Goal: Task Accomplishment & Management: Use online tool/utility

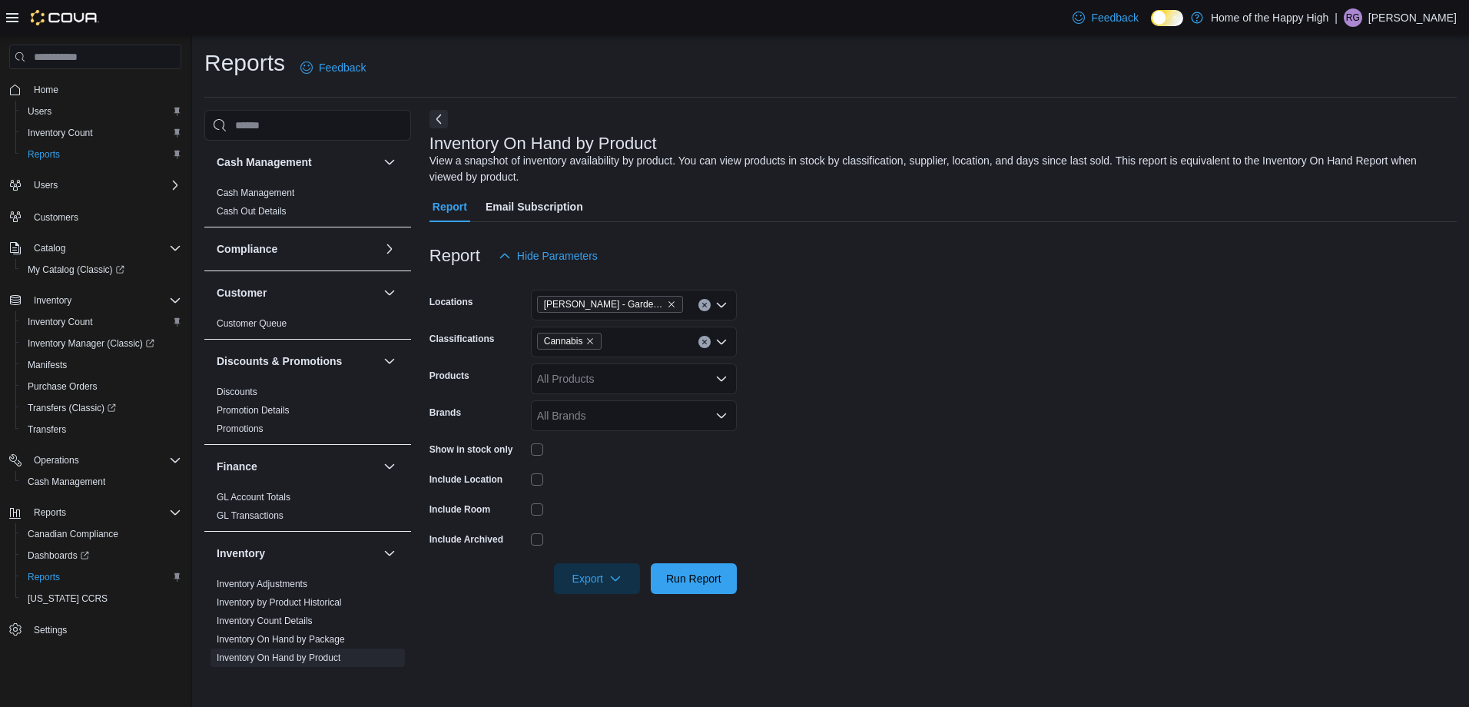
scroll to position [154, 0]
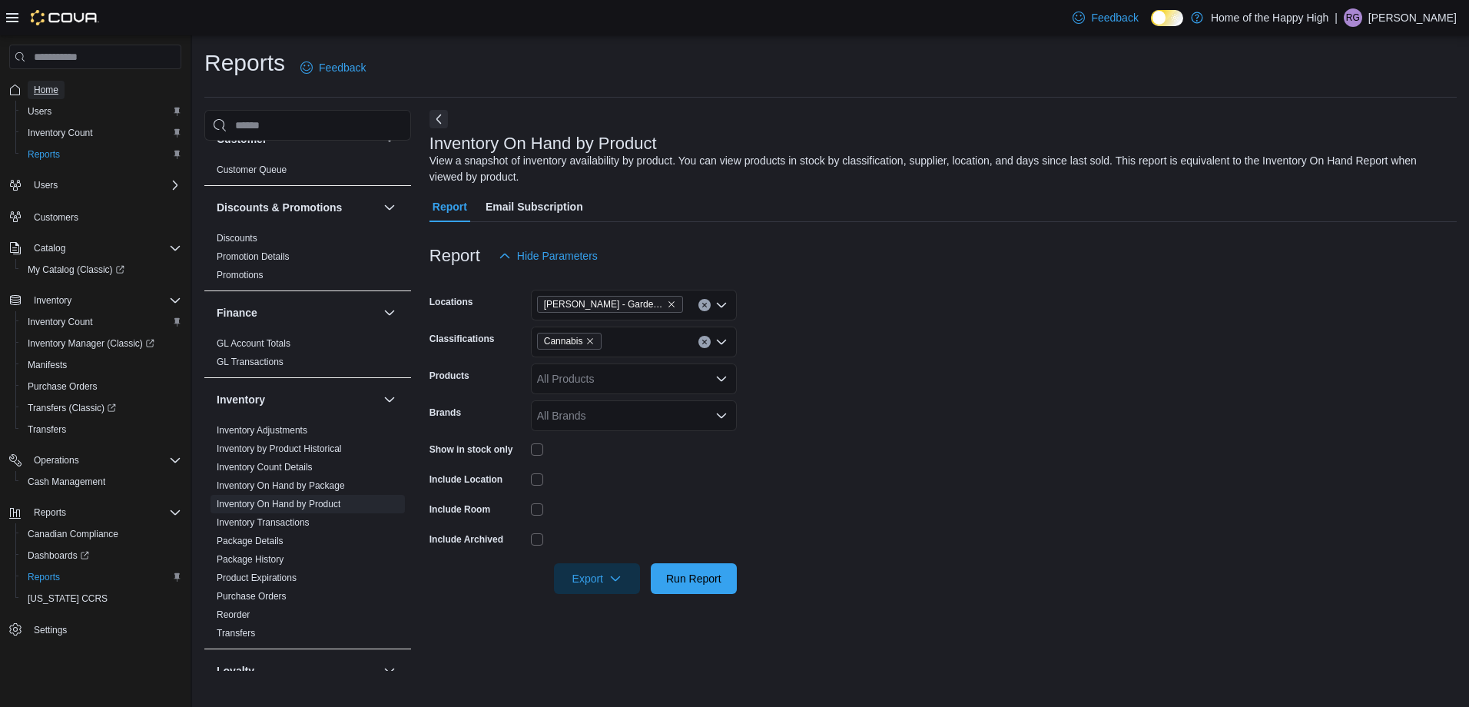
click at [60, 89] on link "Home" at bounding box center [46, 90] width 37 height 18
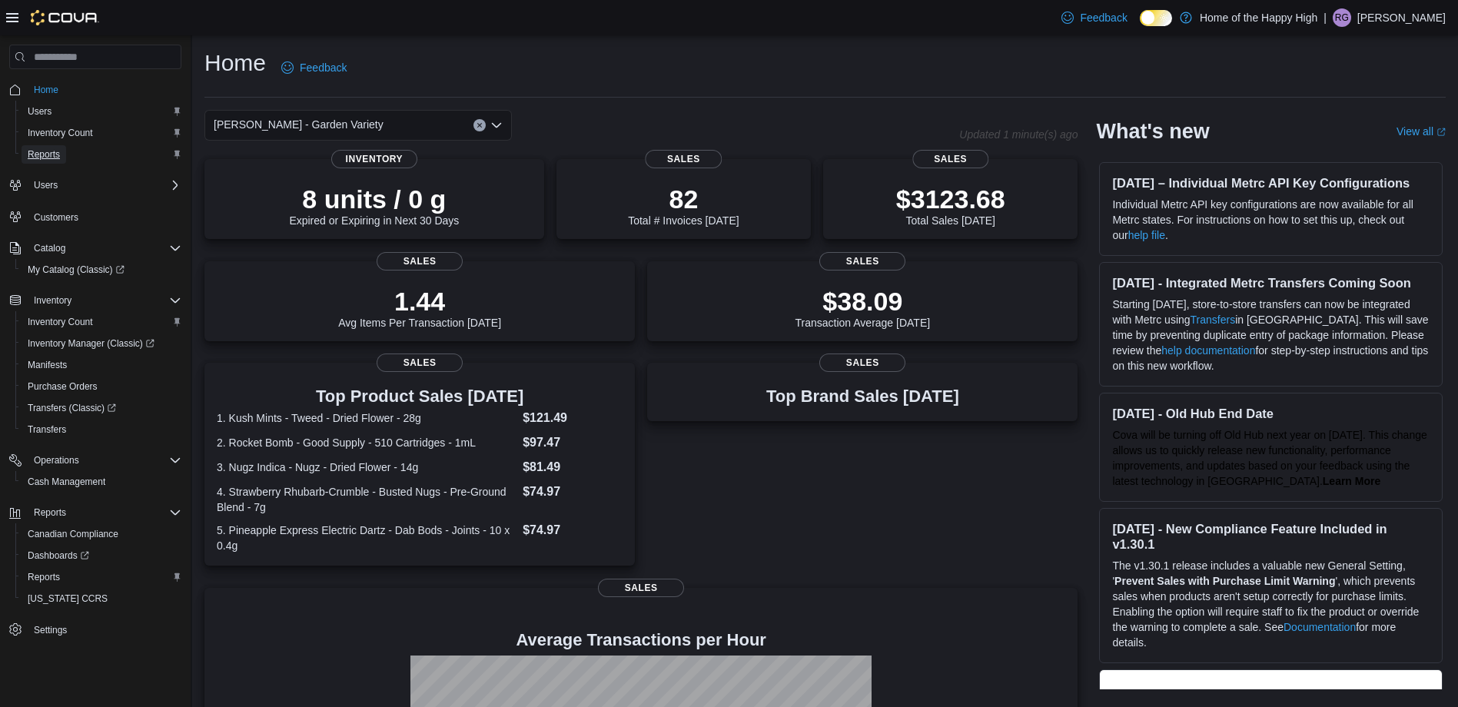
click at [53, 154] on span "Reports" at bounding box center [44, 154] width 32 height 12
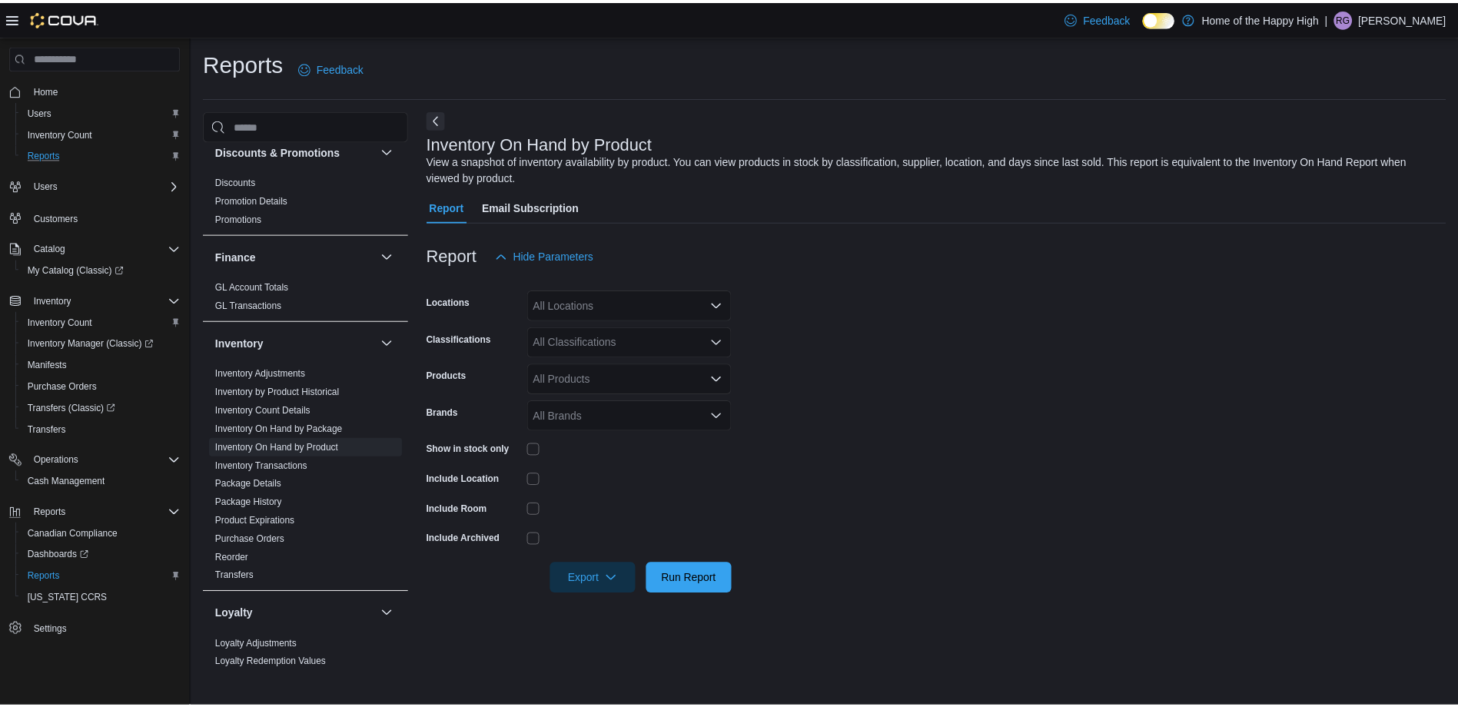
scroll to position [461, 0]
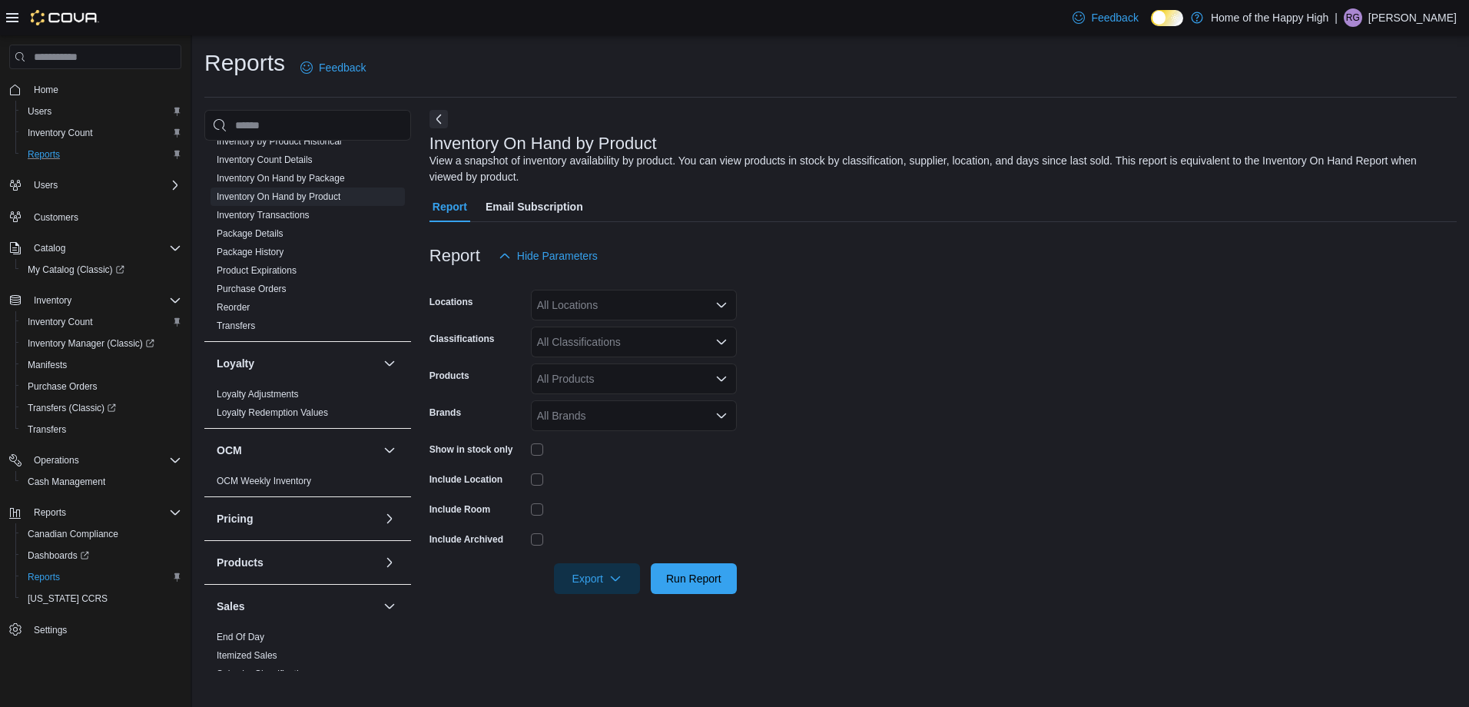
click at [245, 627] on div "Sales" at bounding box center [307, 606] width 207 height 43
click at [245, 639] on link "End Of Day" at bounding box center [241, 637] width 48 height 11
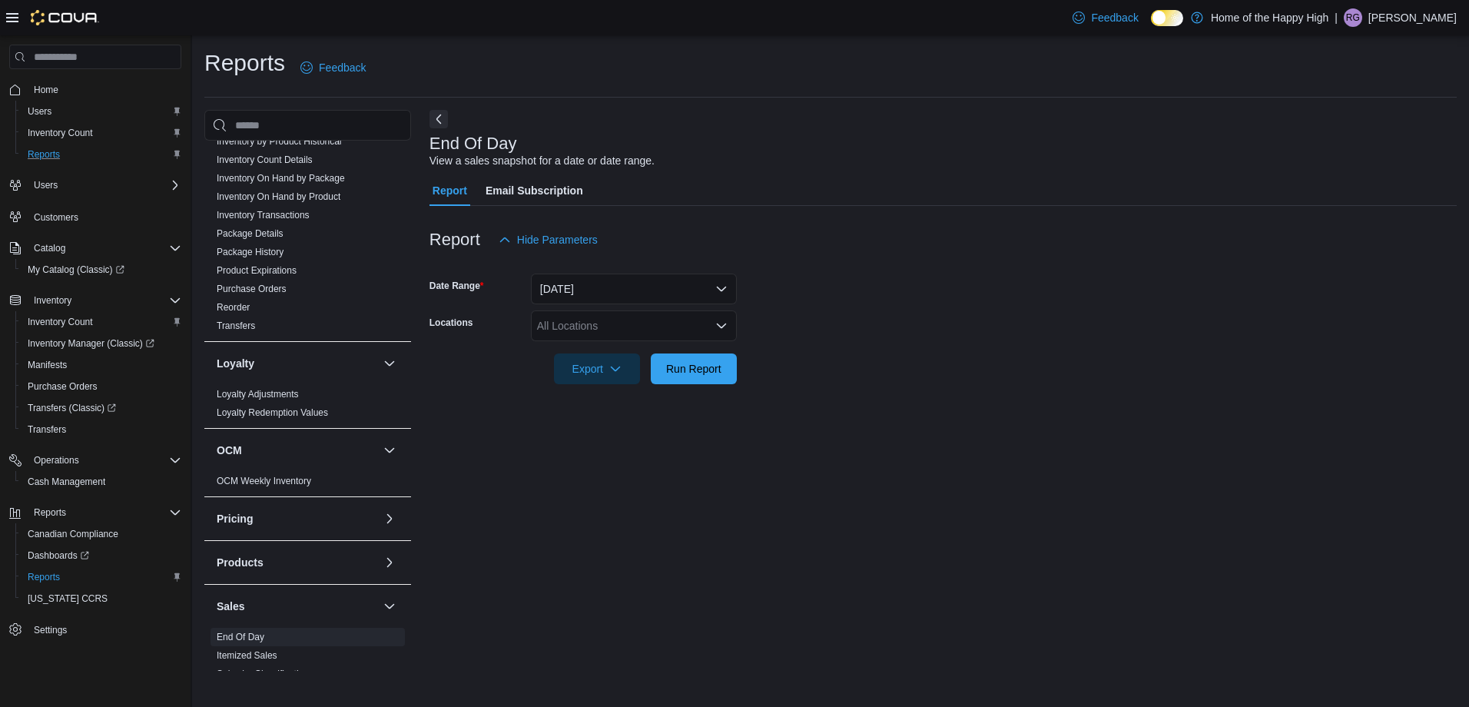
click at [718, 325] on icon "Open list of options" at bounding box center [721, 326] width 9 height 5
type input "***"
drag, startPoint x: 643, startPoint y: 348, endPoint x: 763, endPoint y: 319, distance: 123.4
click at [643, 348] on span "[PERSON_NAME] - Garden Variety" at bounding box center [664, 351] width 170 height 15
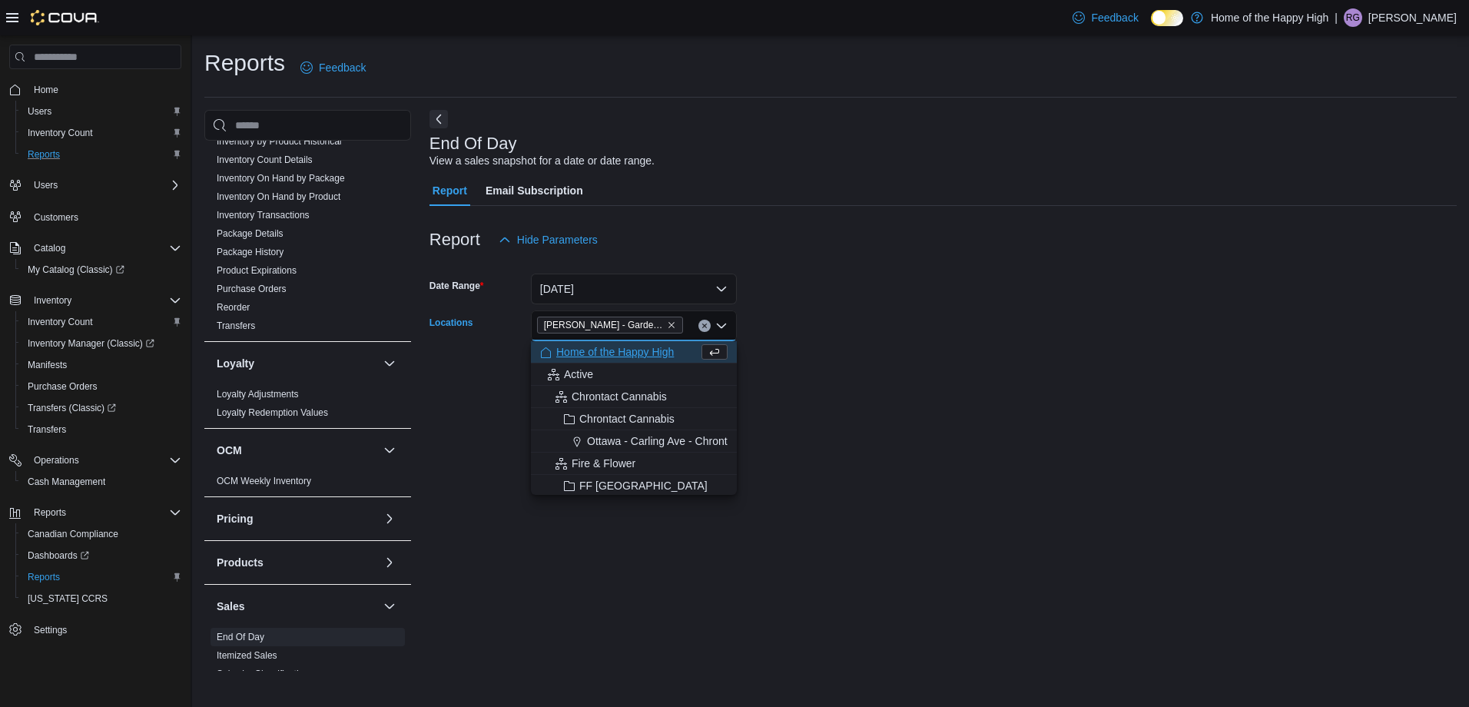
click at [830, 302] on form "Date Range [DATE] Locations [PERSON_NAME] - Garden Variety Combo box. Selected.…" at bounding box center [944, 319] width 1028 height 129
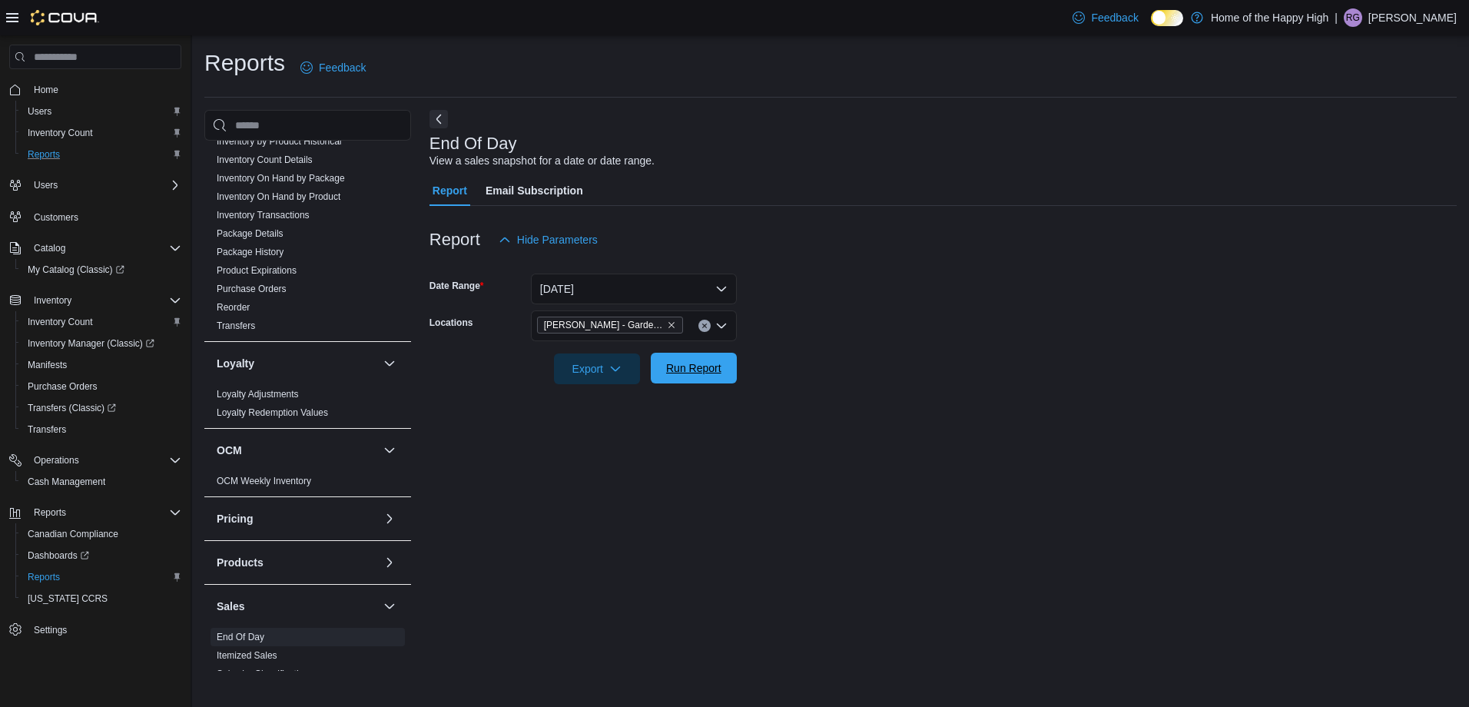
click at [685, 364] on span "Run Report" at bounding box center [693, 367] width 55 height 15
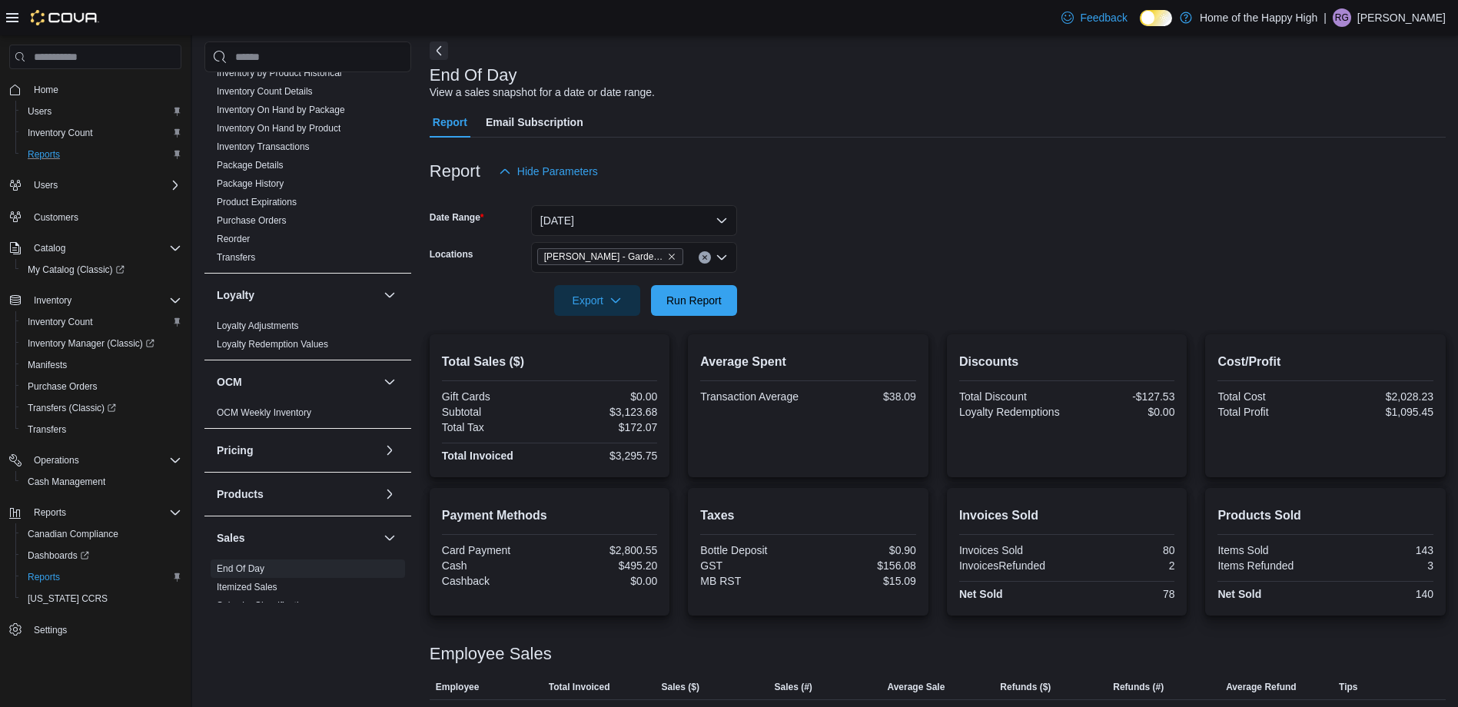
scroll to position [137, 0]
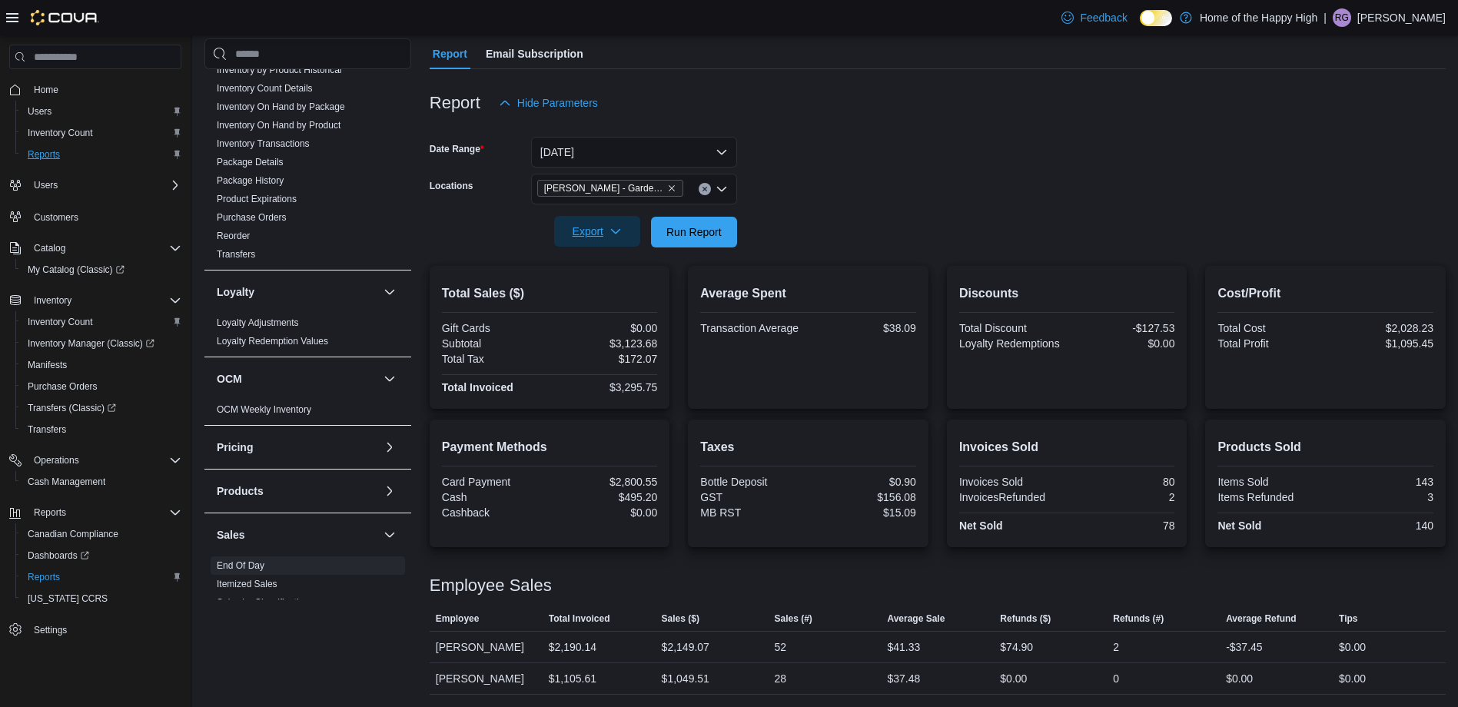
click at [629, 231] on span "Export" at bounding box center [597, 231] width 68 height 31
click at [629, 282] on button "Export to Pdf" at bounding box center [600, 293] width 88 height 31
